Goal: Find contact information: Find contact information

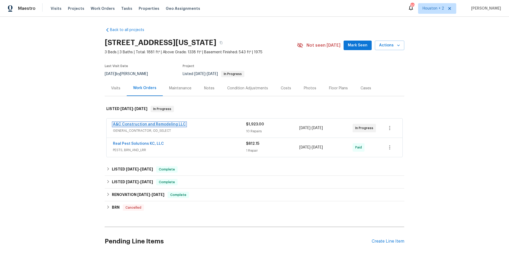
click at [170, 123] on link "A&C Construction and Remodeling LLC" at bounding box center [149, 125] width 73 height 4
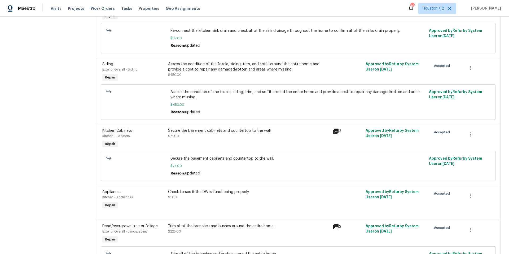
scroll to position [399, 0]
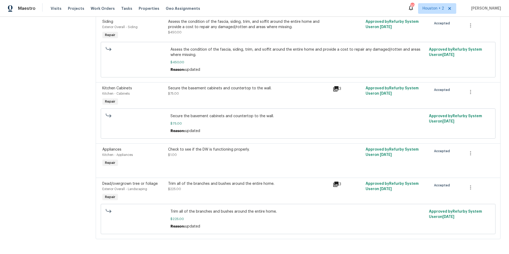
click at [336, 182] on icon at bounding box center [335, 184] width 5 height 5
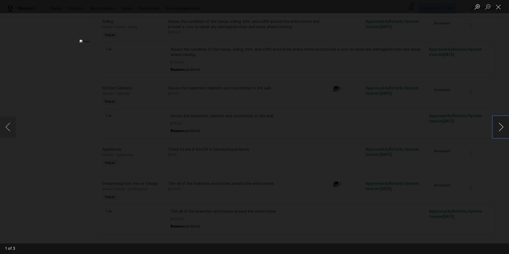
click at [499, 128] on button "Next image" at bounding box center [501, 126] width 16 height 21
click at [498, 8] on button "Close lightbox" at bounding box center [498, 6] width 11 height 9
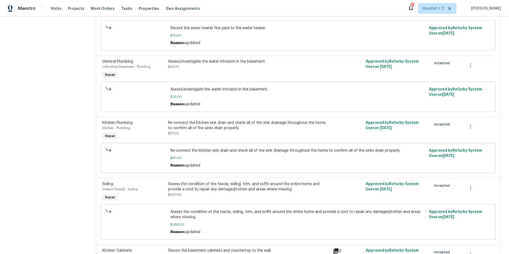
scroll to position [0, 0]
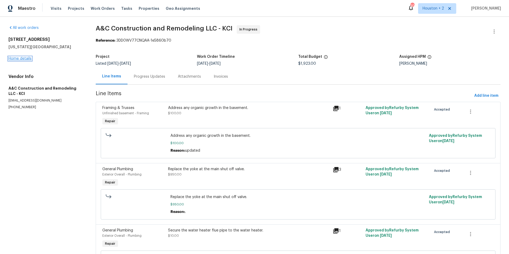
click at [27, 60] on link "Home details" at bounding box center [19, 59] width 23 height 4
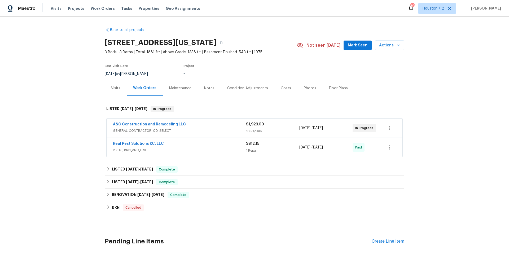
click at [27, 59] on div "Back to all projects [STREET_ADDRESS][US_STATE] 3 Beds | 3 Baths | Total: 1881 …" at bounding box center [254, 135] width 509 height 237
click at [151, 145] on link "Real Pest Solutions KC, LLC" at bounding box center [138, 144] width 51 height 4
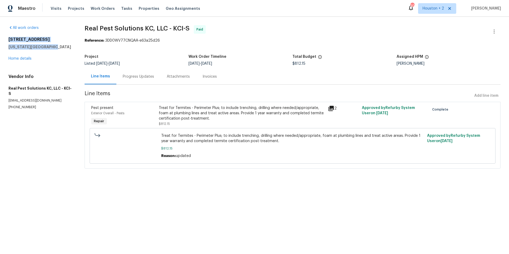
drag, startPoint x: 8, startPoint y: 39, endPoint x: 55, endPoint y: 44, distance: 47.8
click at [55, 44] on div "All work orders [STREET_ADDRESS][US_STATE] Home details Vendor Info Real Pest S…" at bounding box center [254, 100] width 509 height 167
copy div "[STREET_ADDRESS][US_STATE]"
